Goal: Information Seeking & Learning: Get advice/opinions

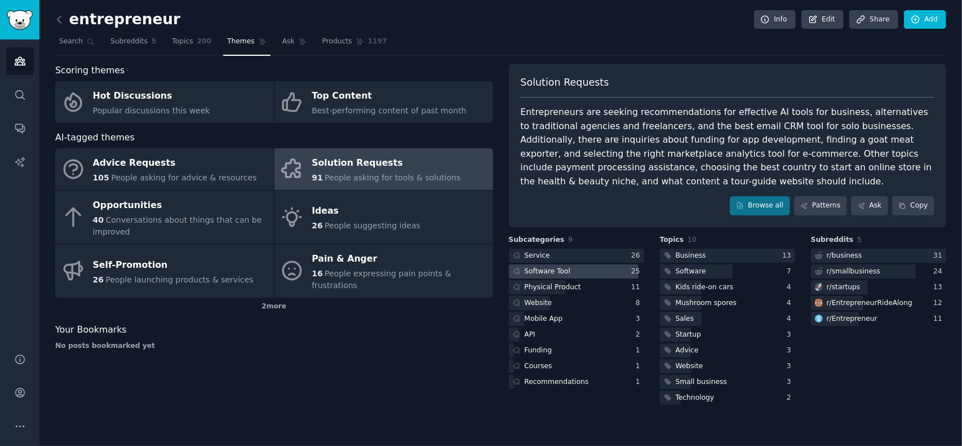
click at [567, 267] on div "Software Tool" at bounding box center [541, 271] width 64 height 14
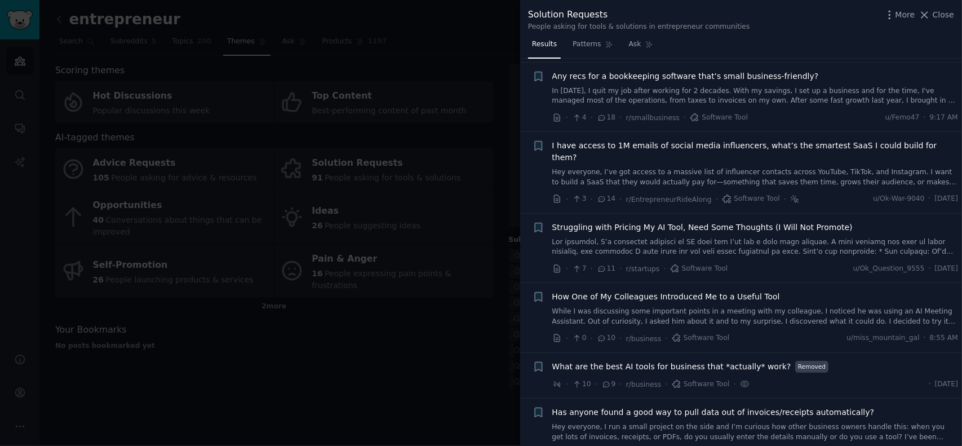
scroll to position [394, 0]
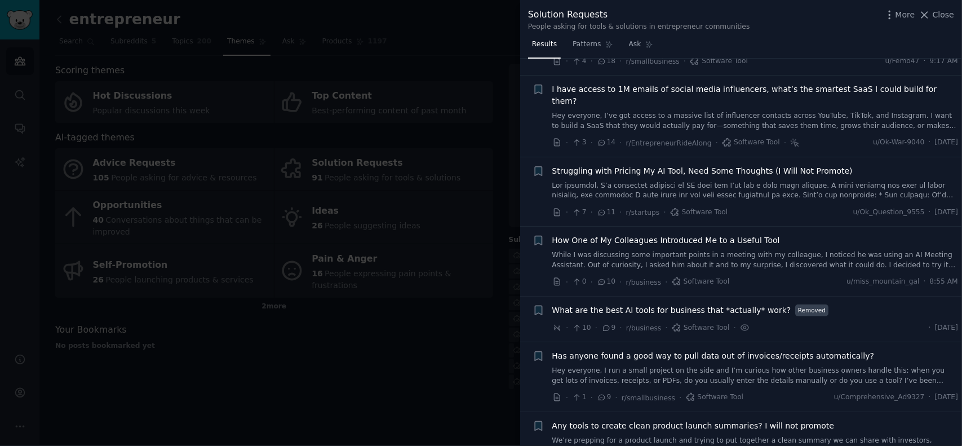
click at [955, 17] on div "Solution Requests People asking for tools & solutions in entrepreneur communiti…" at bounding box center [741, 18] width 442 height 36
click at [941, 16] on span "Close" at bounding box center [943, 15] width 21 height 12
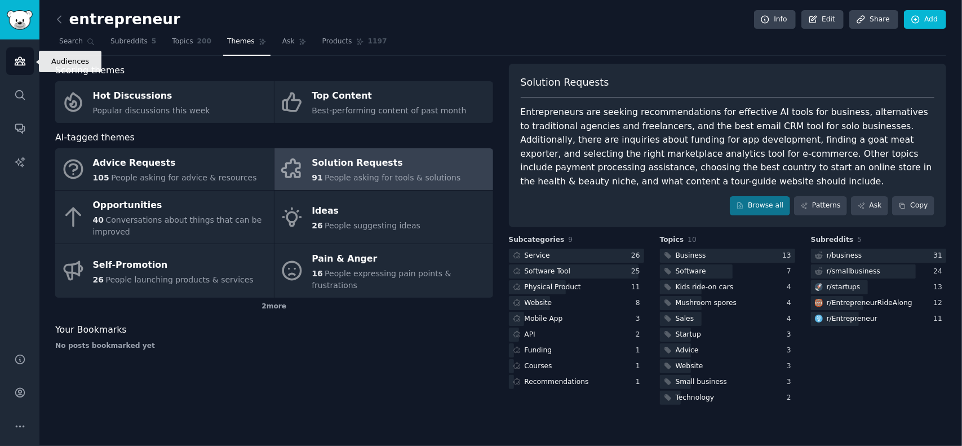
click at [13, 65] on link "Audiences" at bounding box center [20, 61] width 28 height 28
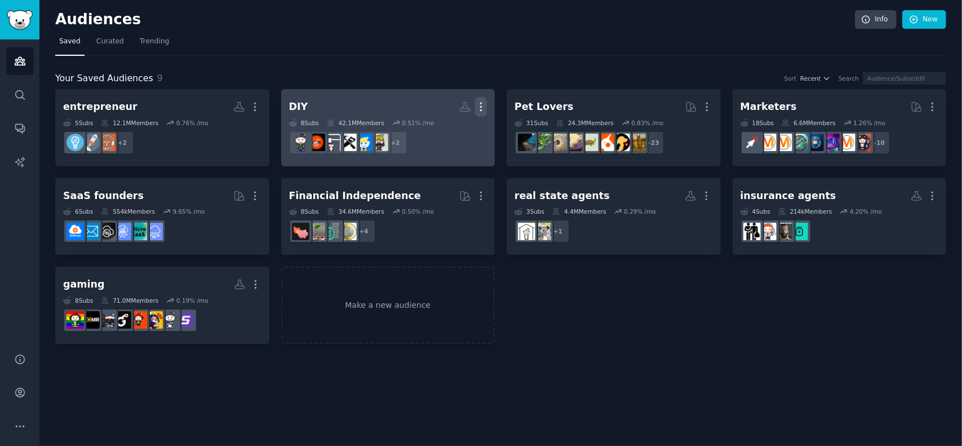
click at [481, 106] on icon "button" at bounding box center [481, 107] width 1 height 8
click at [451, 133] on p "Delete" at bounding box center [450, 131] width 26 height 12
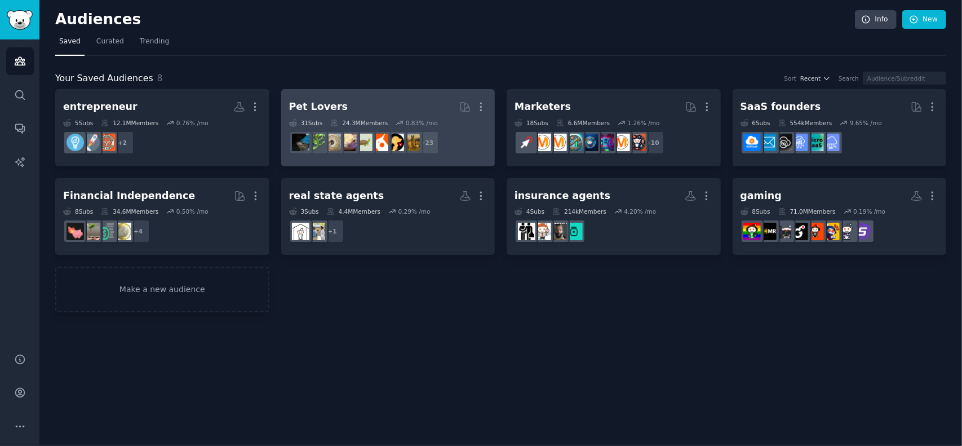
click at [404, 105] on h2 "Pet Lovers Curated by GummySearch More" at bounding box center [388, 107] width 198 height 20
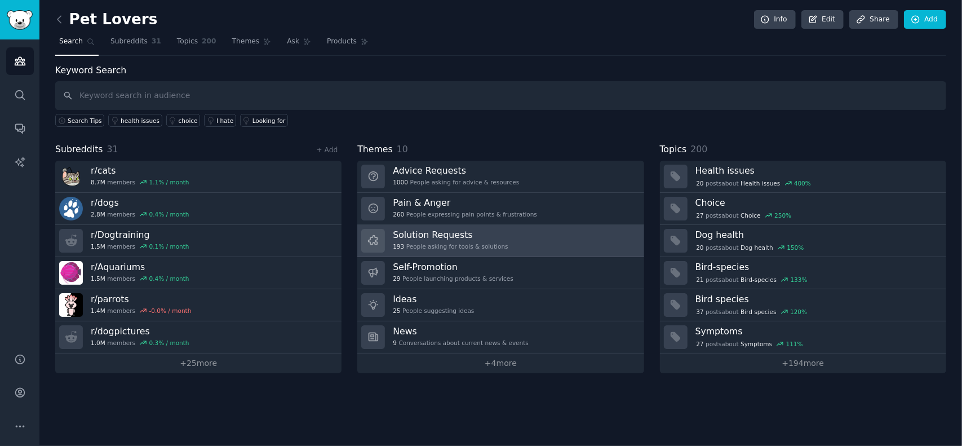
click at [431, 237] on h3 "Solution Requests" at bounding box center [450, 235] width 115 height 12
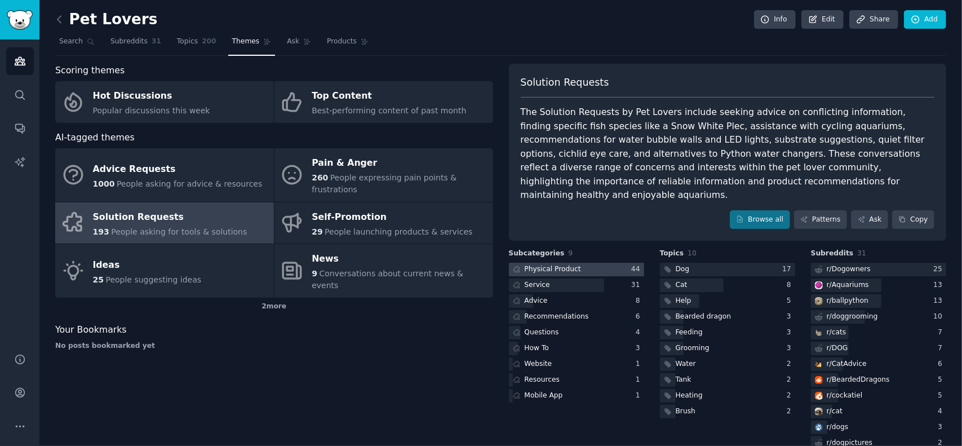
click at [552, 264] on div "Physical Product" at bounding box center [553, 269] width 56 height 10
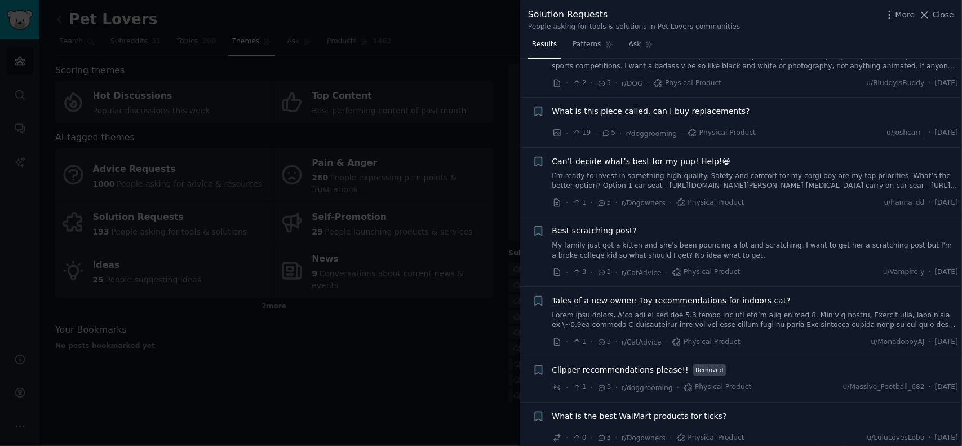
scroll to position [1183, 0]
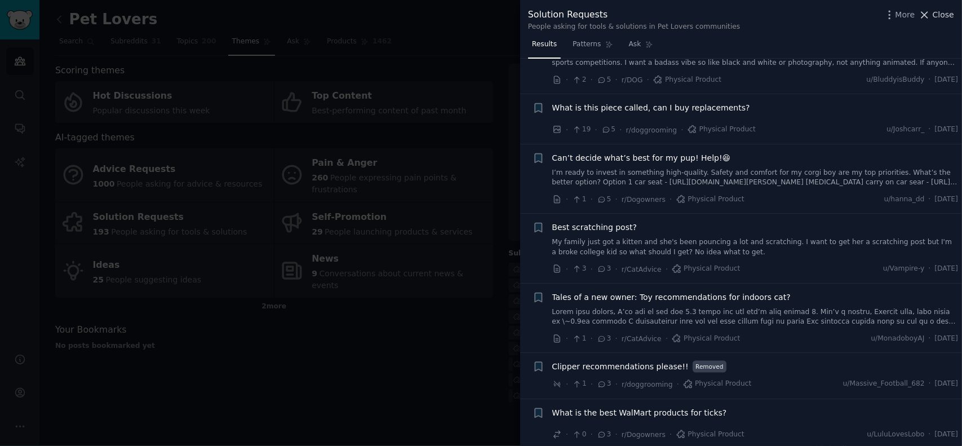
click at [951, 13] on span "Close" at bounding box center [943, 15] width 21 height 12
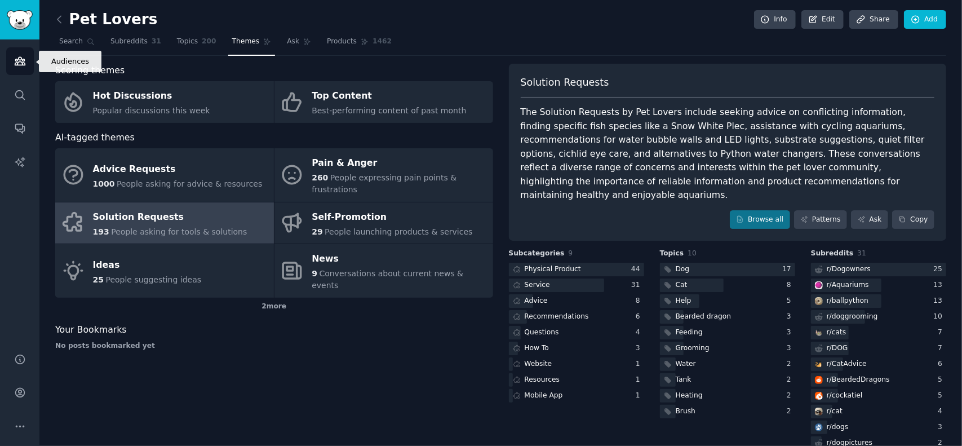
click at [17, 59] on icon "Sidebar" at bounding box center [20, 61] width 10 height 8
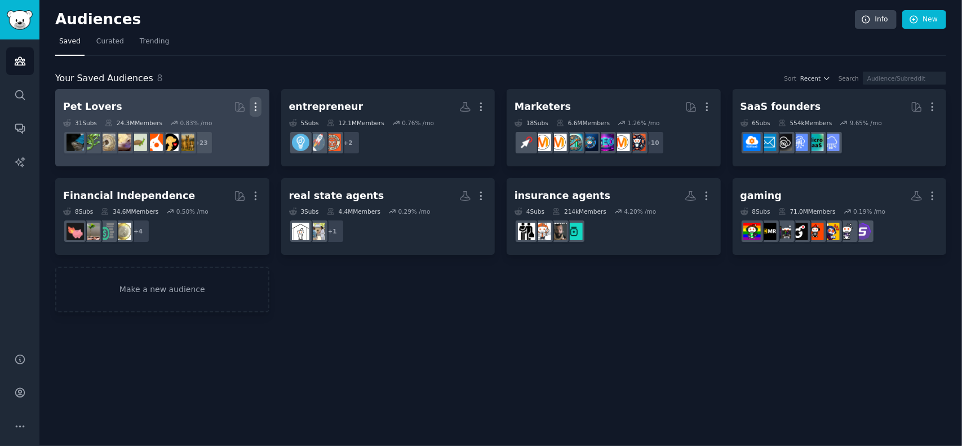
click at [258, 104] on icon "button" at bounding box center [256, 107] width 12 height 12
click at [224, 127] on p "Delete" at bounding box center [225, 131] width 26 height 12
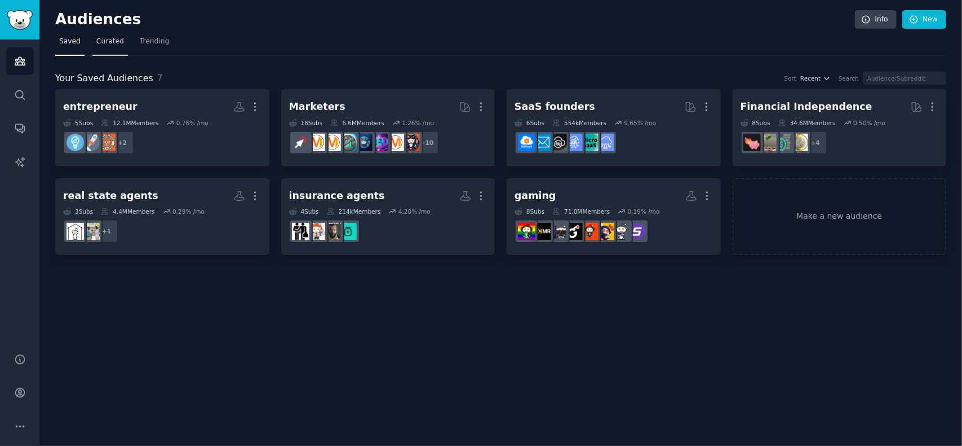
click at [104, 41] on span "Curated" at bounding box center [110, 42] width 28 height 10
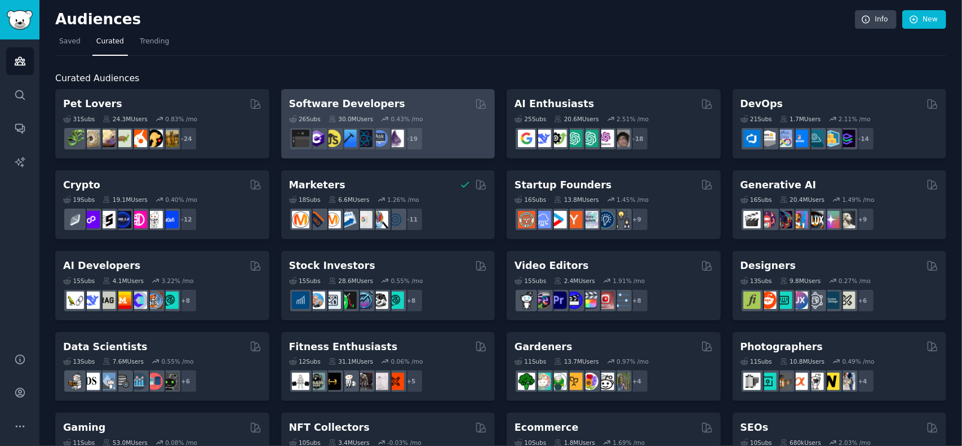
click at [442, 109] on div "Software Developers Curated by GummySearch" at bounding box center [388, 104] width 198 height 14
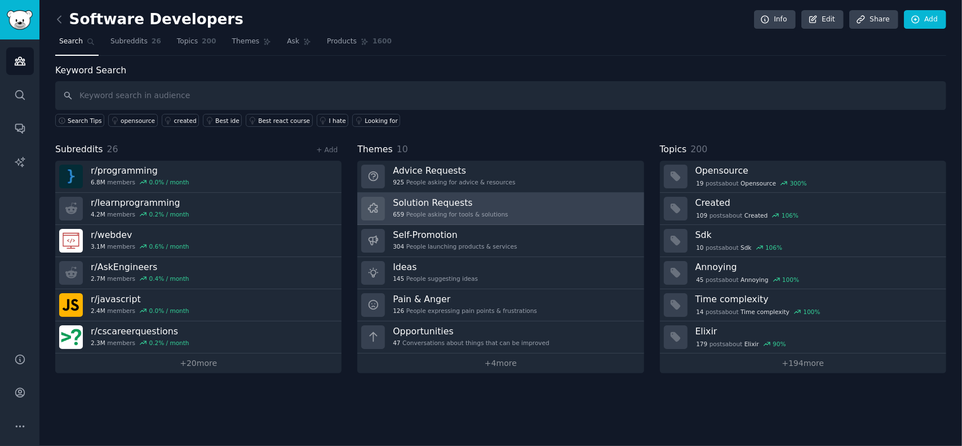
click at [427, 205] on h3 "Solution Requests" at bounding box center [450, 203] width 115 height 12
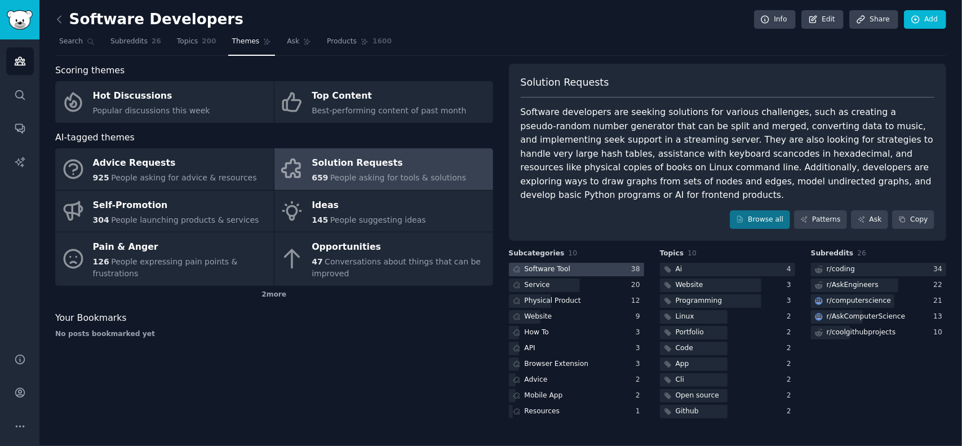
click at [577, 263] on div at bounding box center [576, 270] width 135 height 14
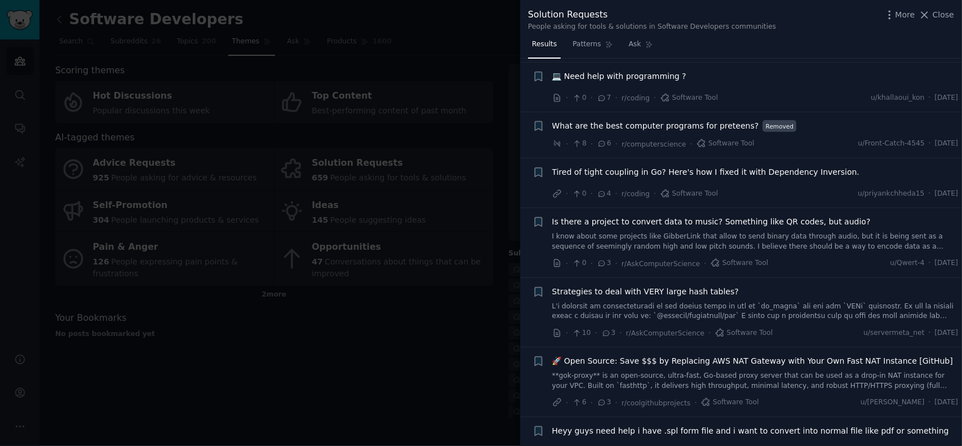
scroll to position [451, 0]
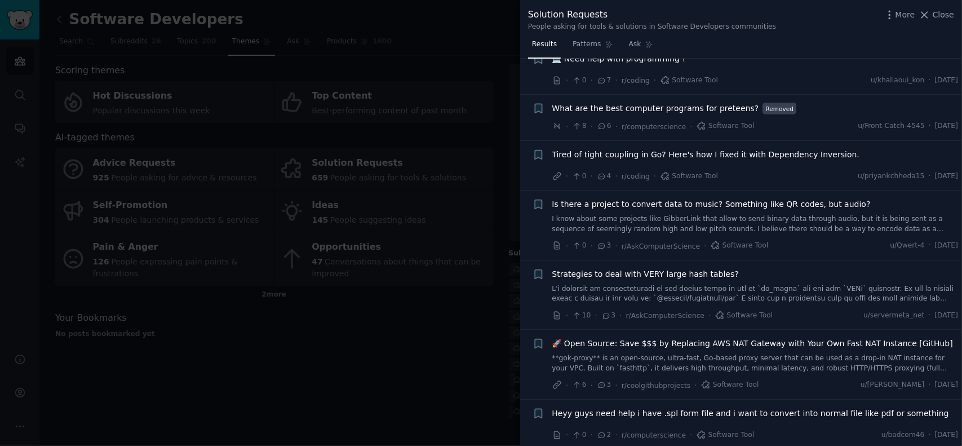
click at [616, 202] on span "Is there a project to convert data to music? Something like QR codes, but audio?" at bounding box center [711, 204] width 318 height 12
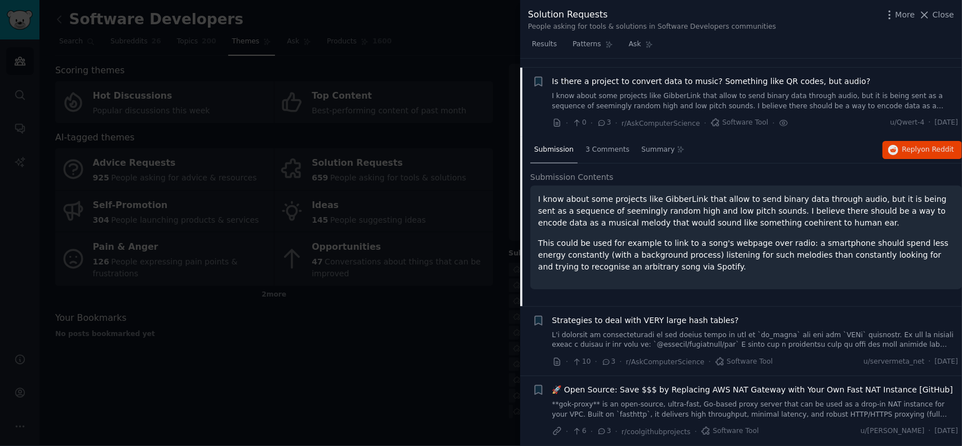
scroll to position [581, 0]
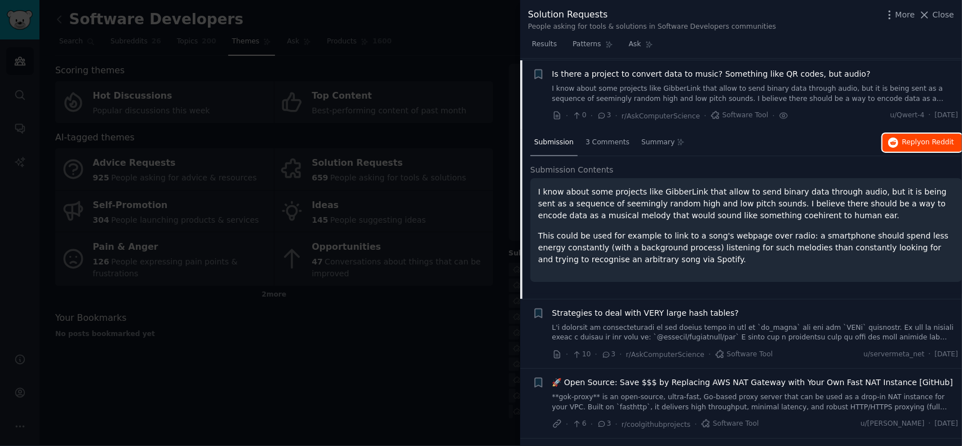
click at [924, 139] on span "on Reddit" at bounding box center [937, 142] width 33 height 8
click at [585, 73] on span "Is there a project to convert data to music? Something like QR codes, but audio?" at bounding box center [711, 74] width 318 height 12
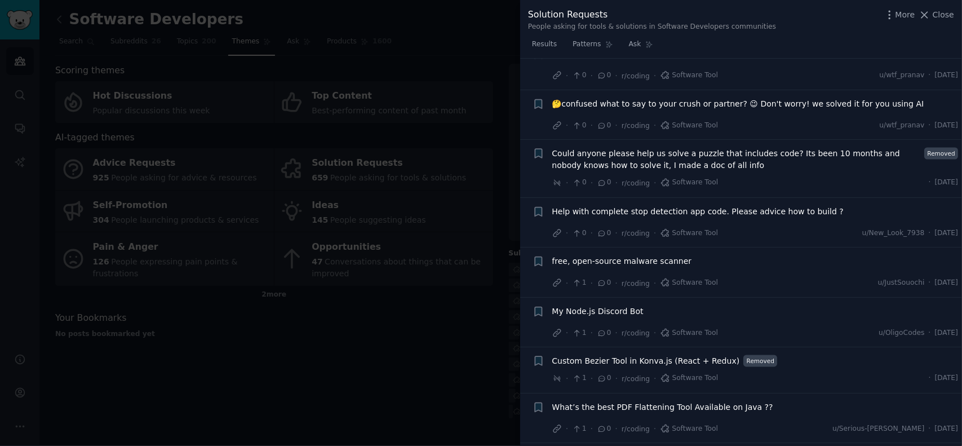
scroll to position [1483, 0]
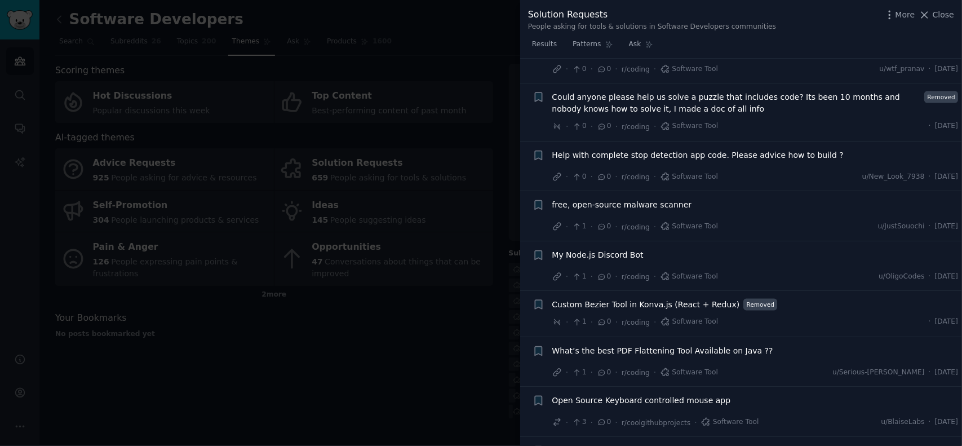
click at [647, 150] on span "Help with complete stop detection app code. Please advice how to build ?" at bounding box center [698, 155] width 292 height 12
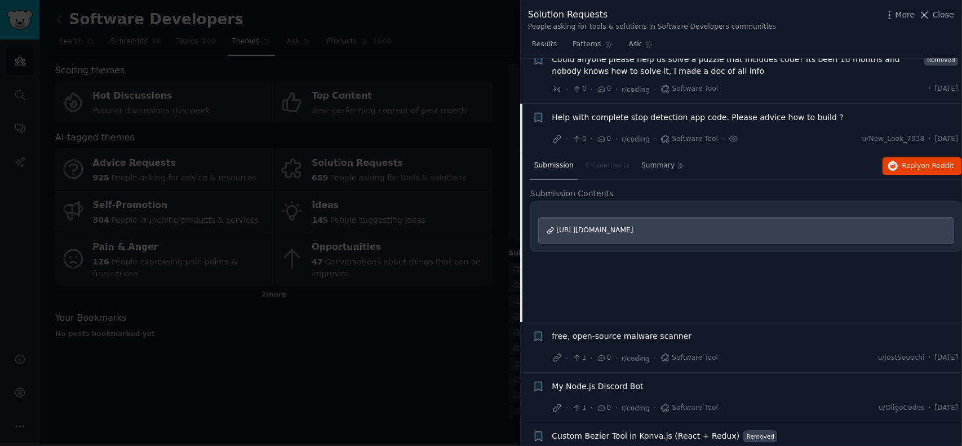
scroll to position [1504, 0]
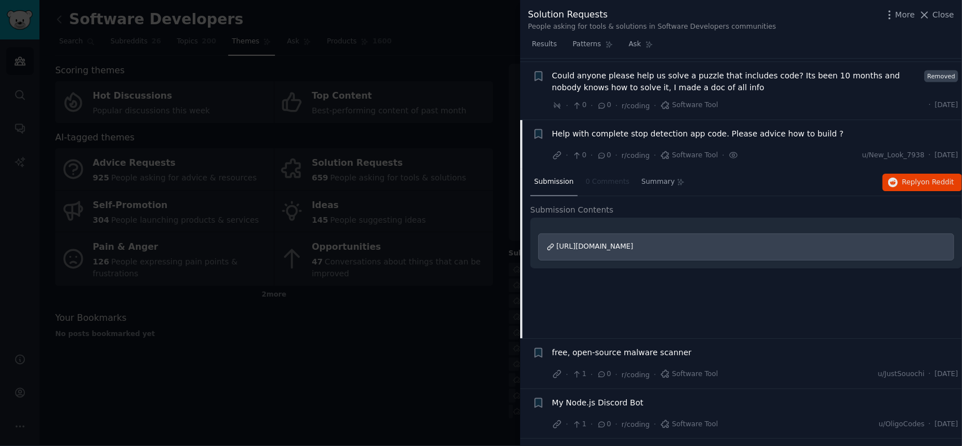
click at [594, 128] on span "Help with complete stop detection app code. Please advice how to build ?" at bounding box center [698, 134] width 292 height 12
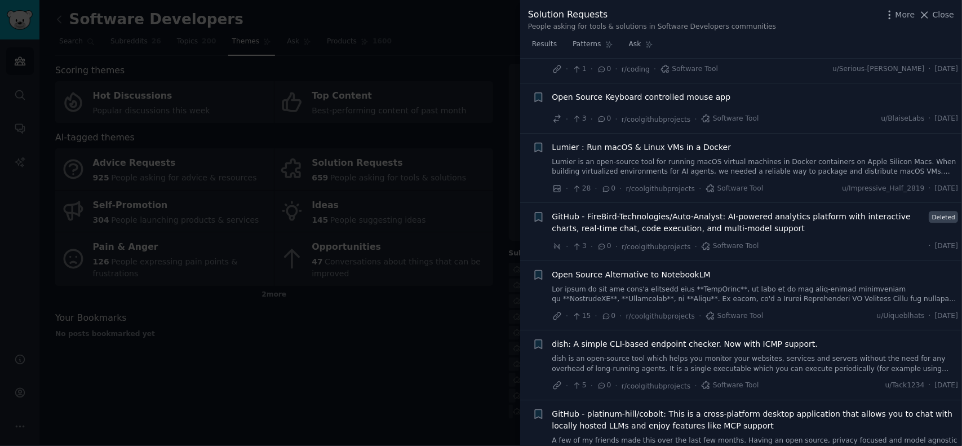
scroll to position [1813, 0]
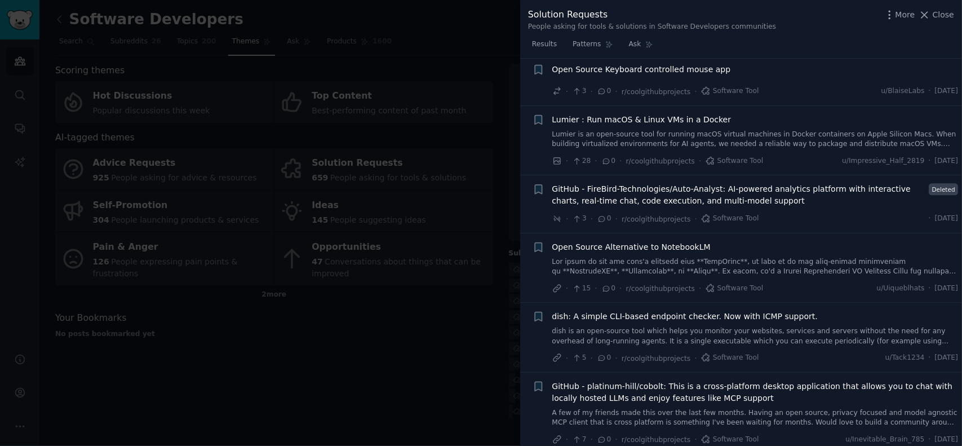
click at [637, 241] on span "Open Source Alternative to NotebookLM" at bounding box center [631, 247] width 158 height 12
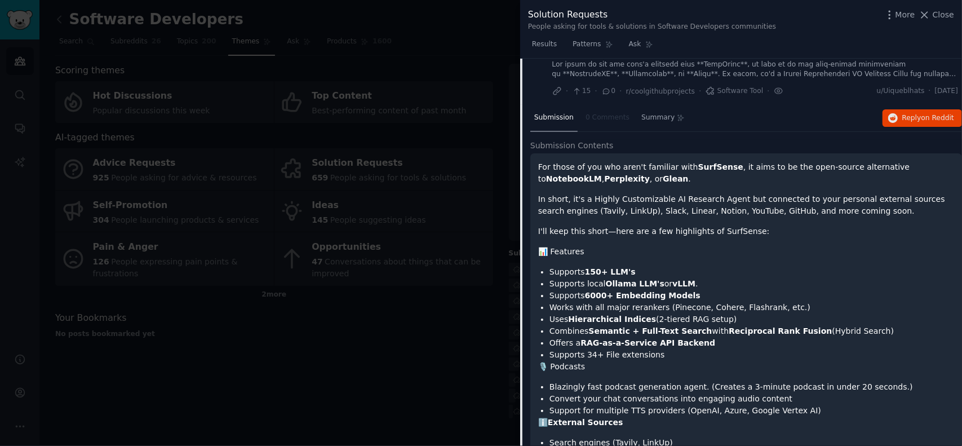
scroll to position [1981, 0]
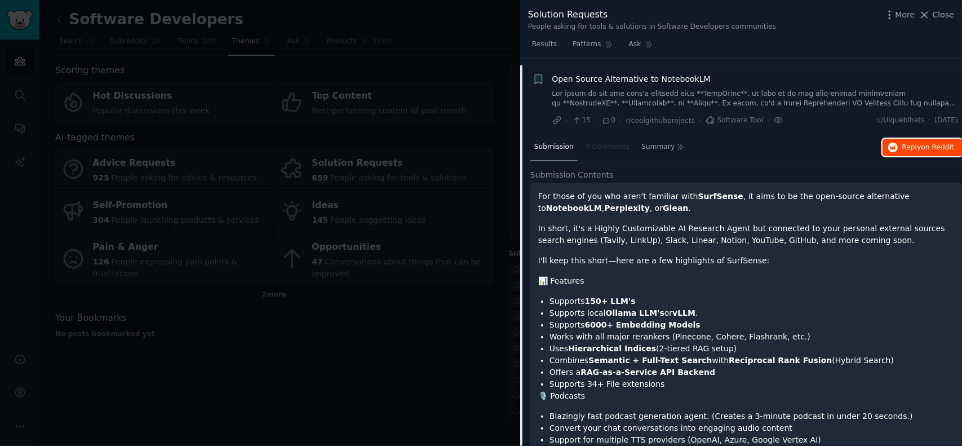
click at [906, 143] on span "Reply on Reddit" at bounding box center [928, 148] width 52 height 10
